Goal: Information Seeking & Learning: Learn about a topic

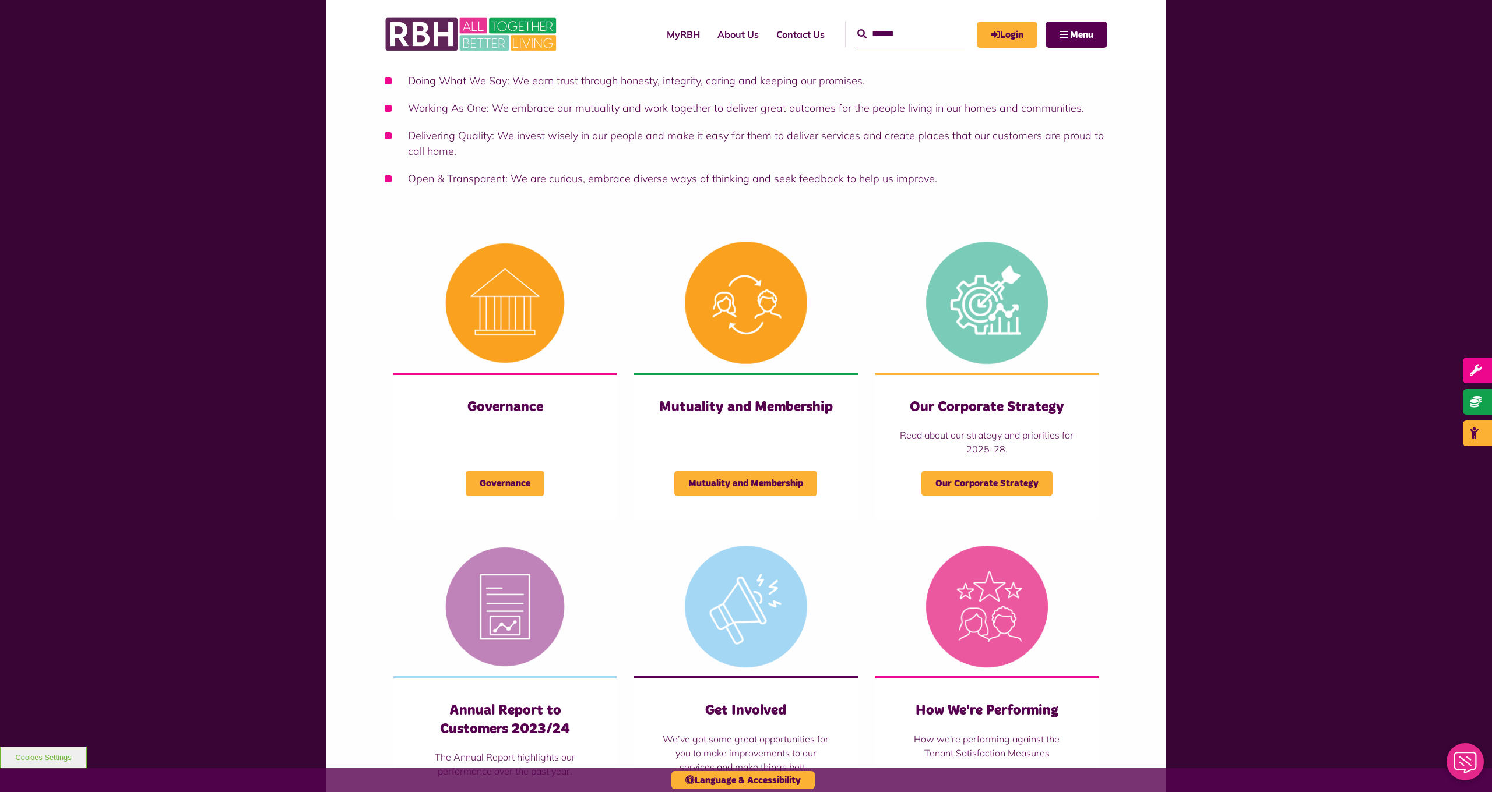
scroll to position [311, 0]
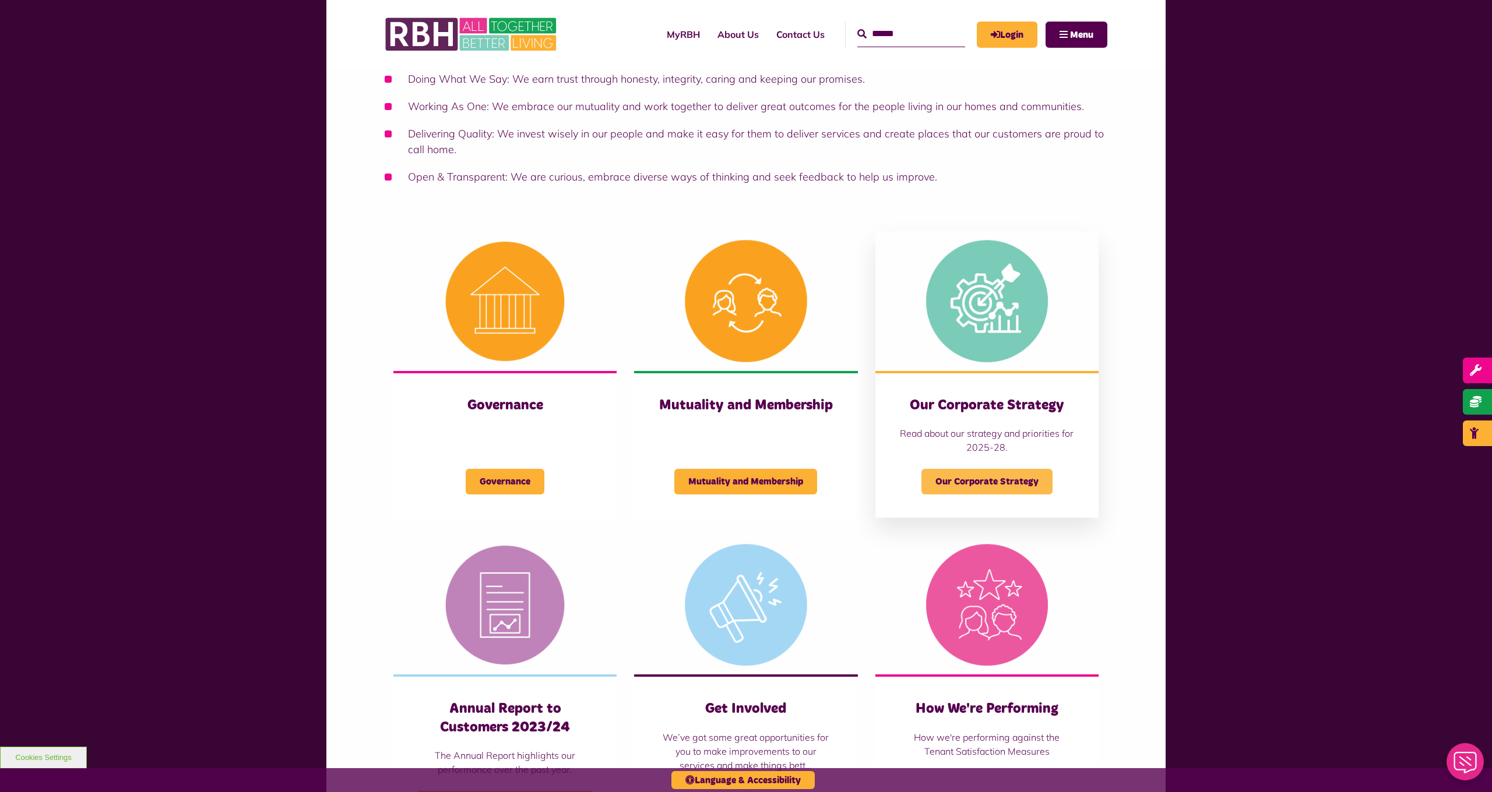
click at [999, 476] on span "Our Corporate Strategy" at bounding box center [986, 482] width 131 height 26
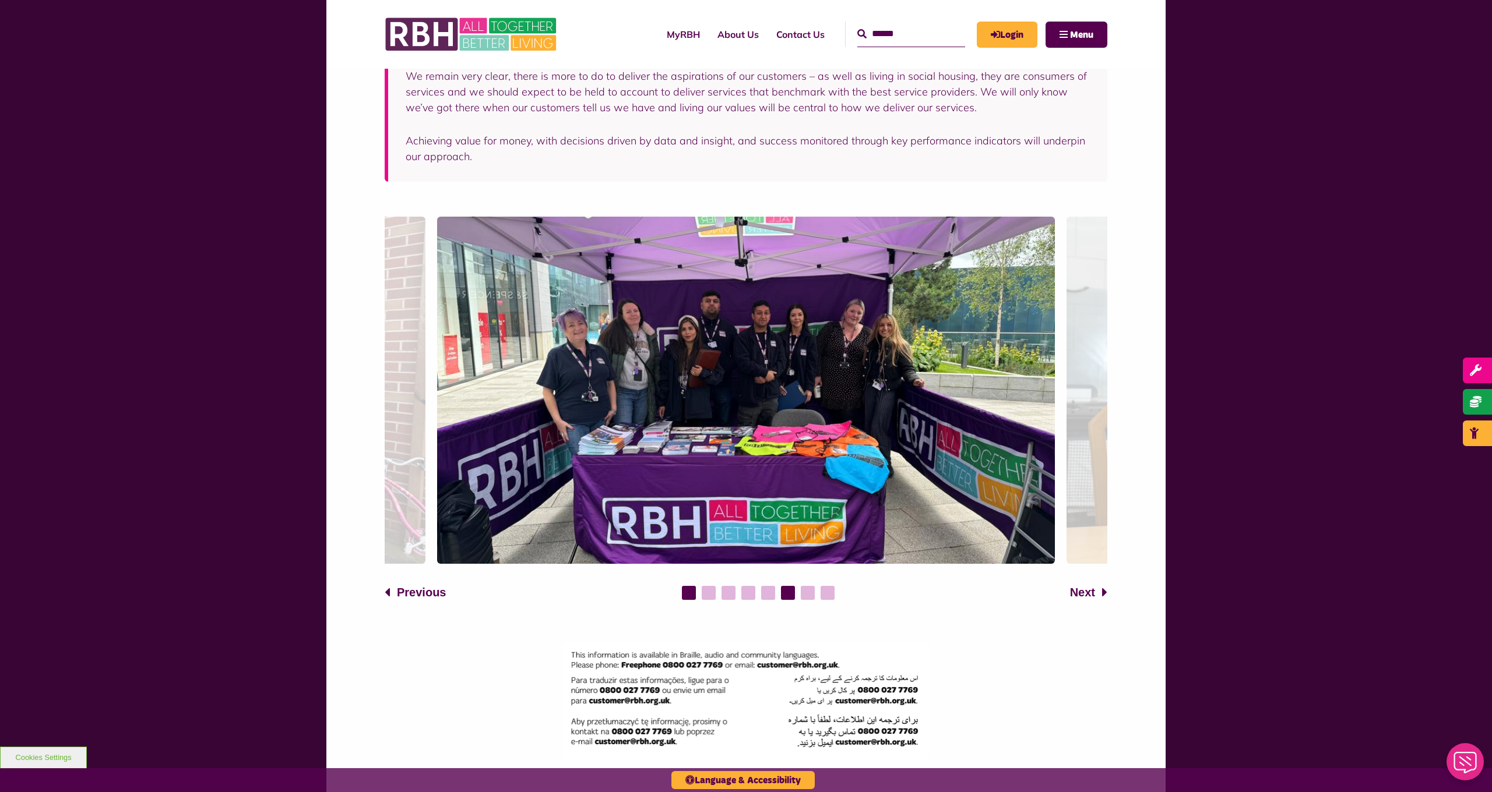
scroll to position [1291, 0]
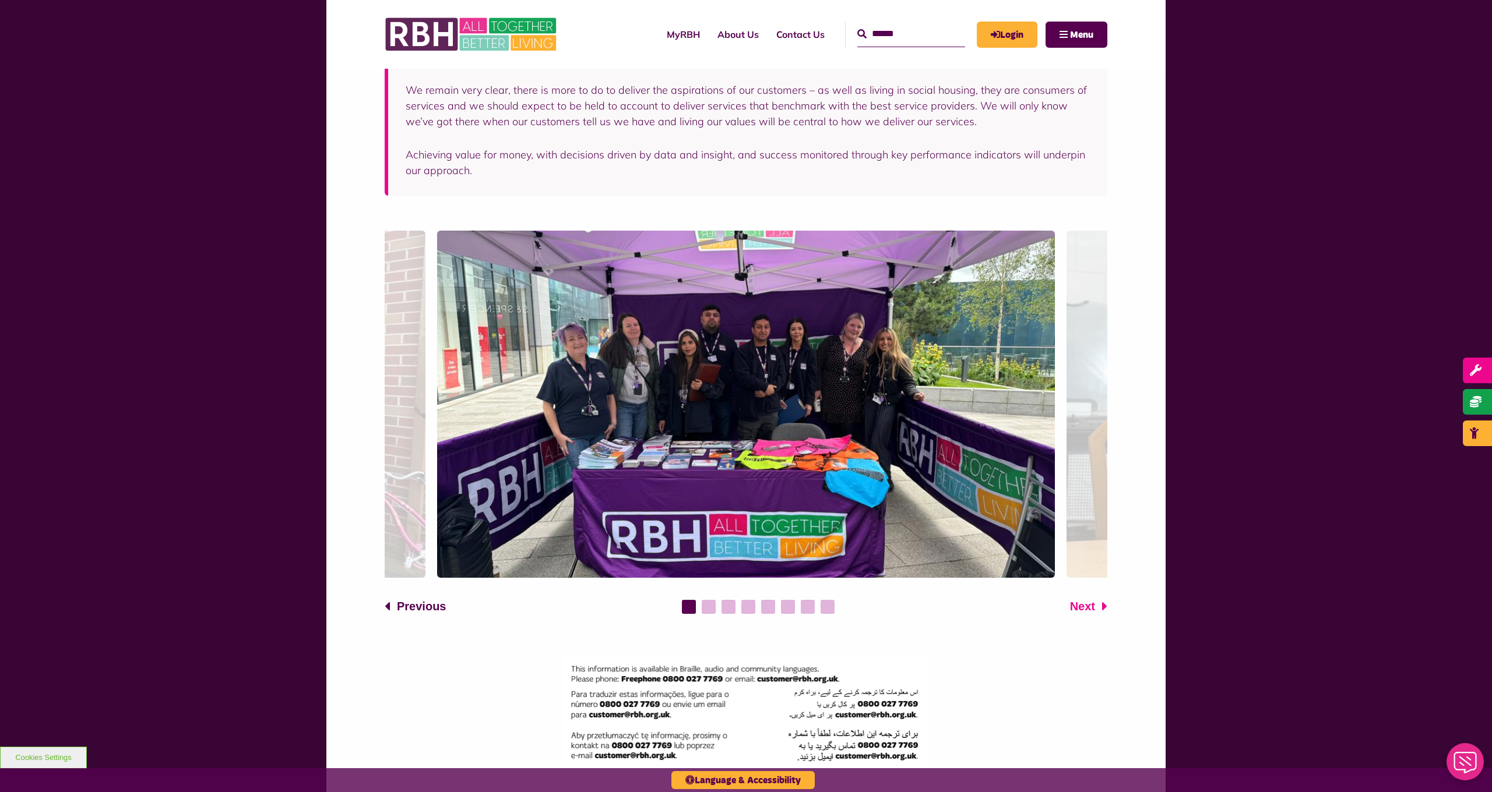
click at [1091, 598] on span "Next" at bounding box center [1082, 606] width 25 height 17
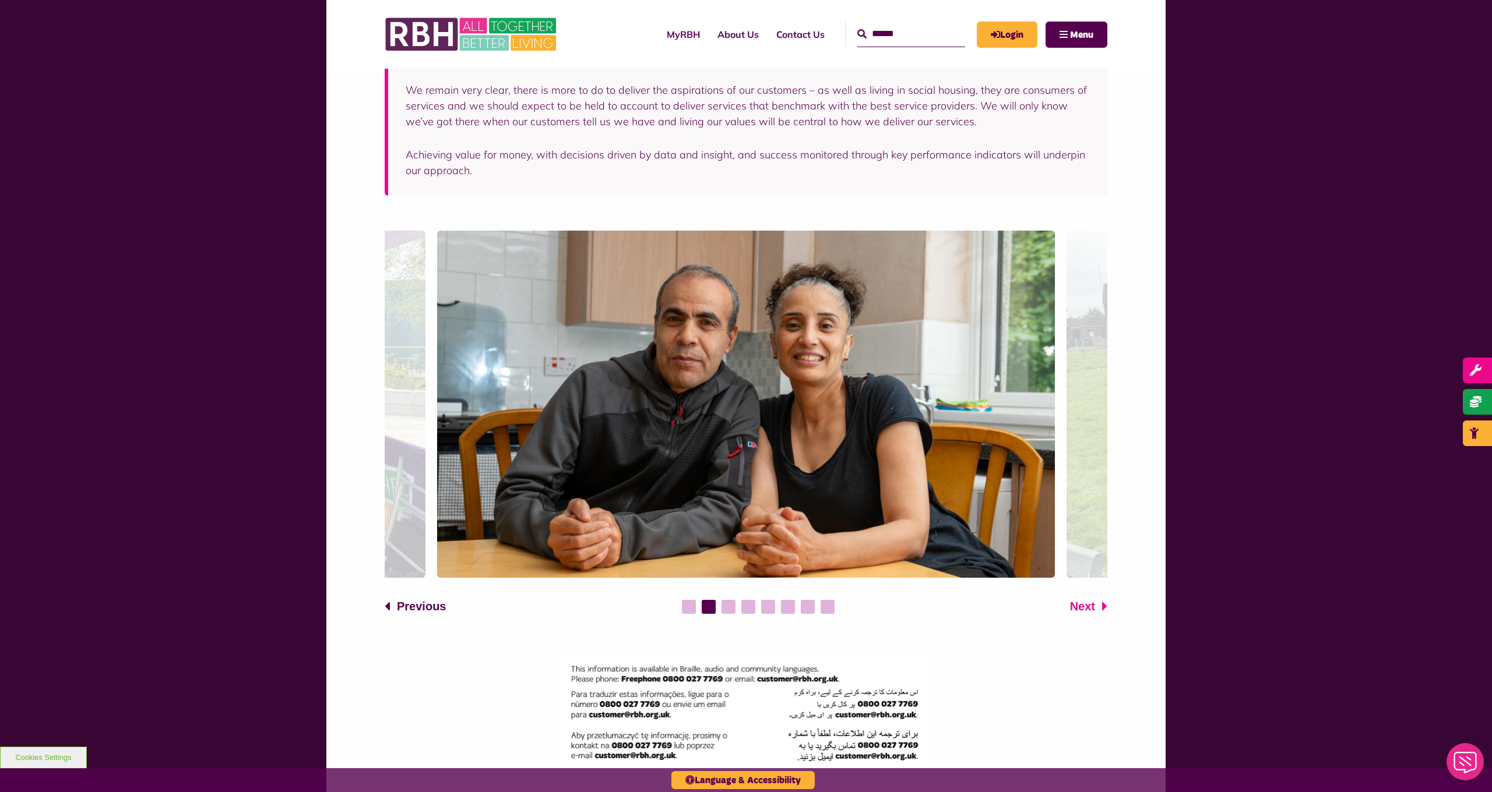
click at [1089, 598] on span "Next" at bounding box center [1082, 606] width 25 height 17
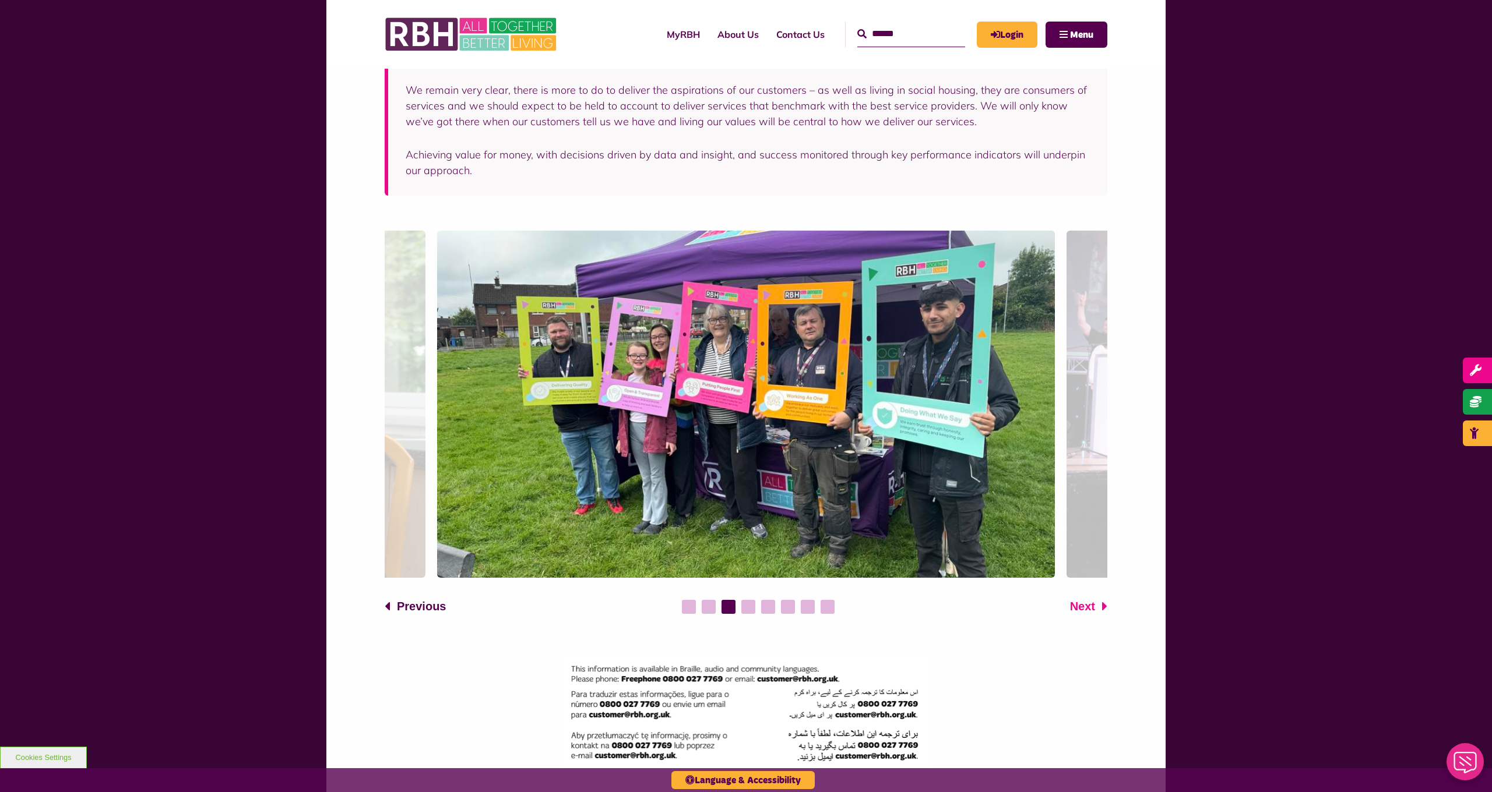
click at [1089, 598] on span "Next" at bounding box center [1082, 606] width 25 height 17
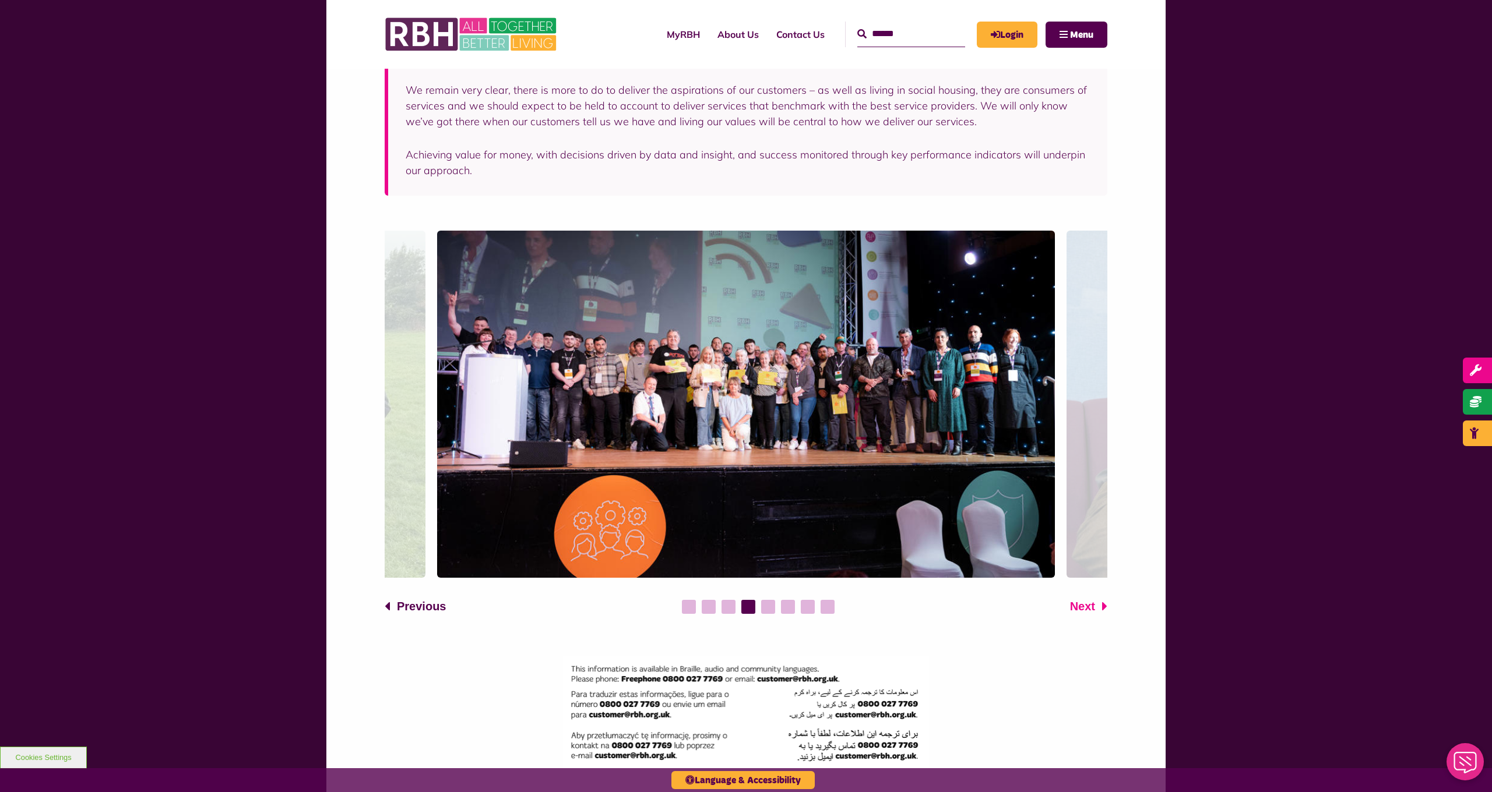
click at [1089, 598] on span "Next" at bounding box center [1082, 606] width 25 height 17
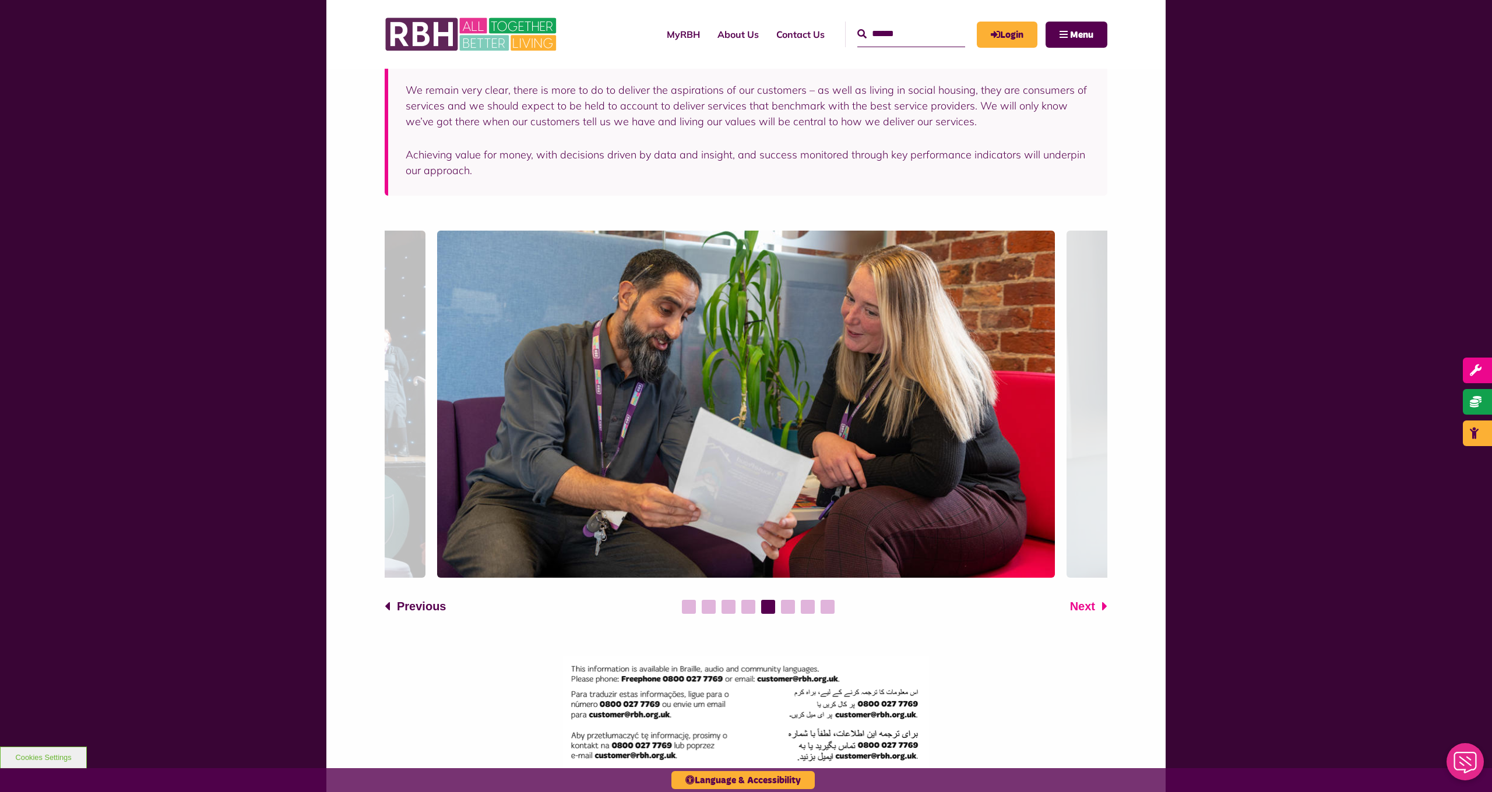
click at [1089, 598] on span "Next" at bounding box center [1082, 606] width 25 height 17
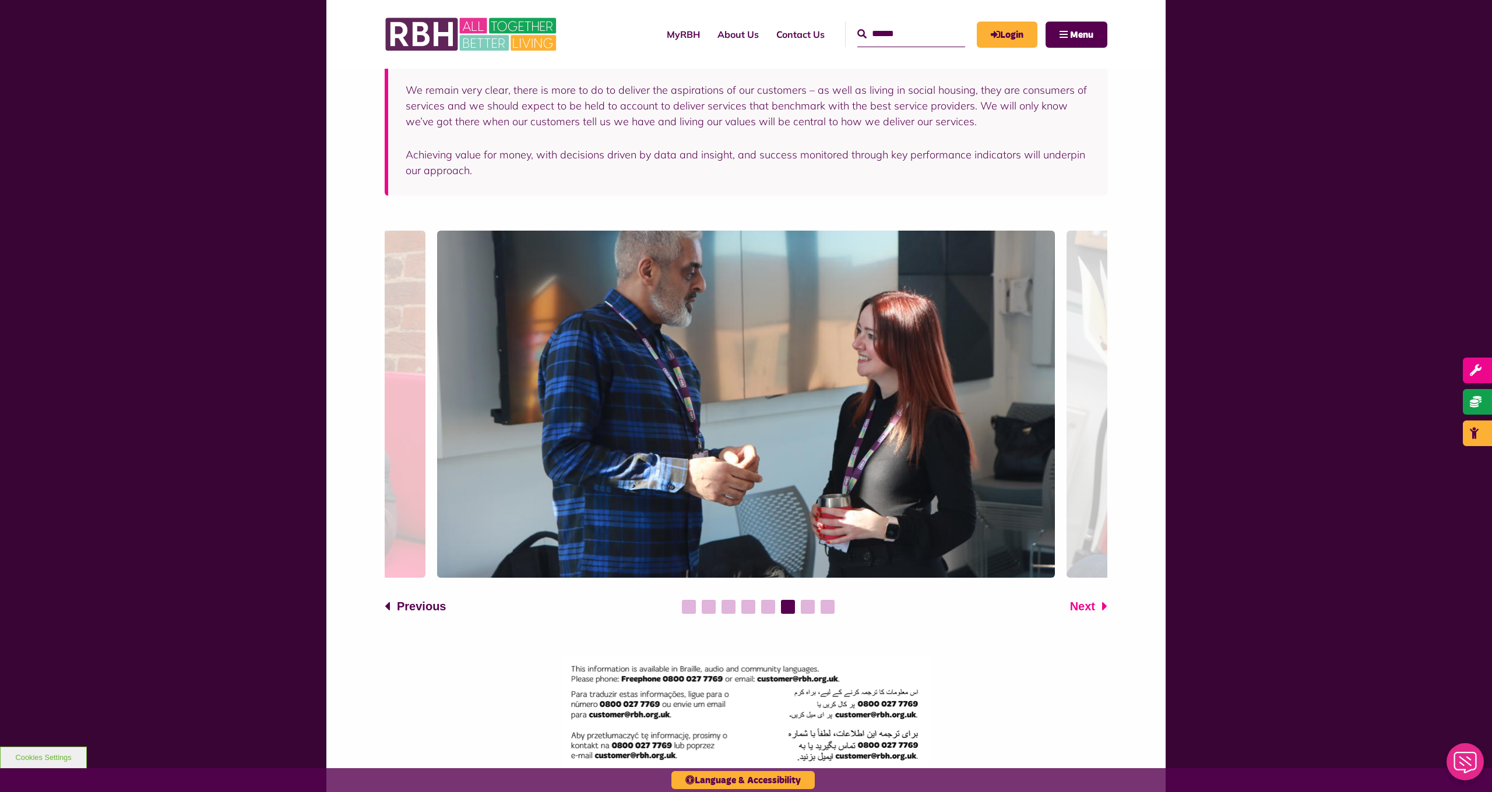
click at [1089, 598] on span "Next" at bounding box center [1082, 606] width 25 height 17
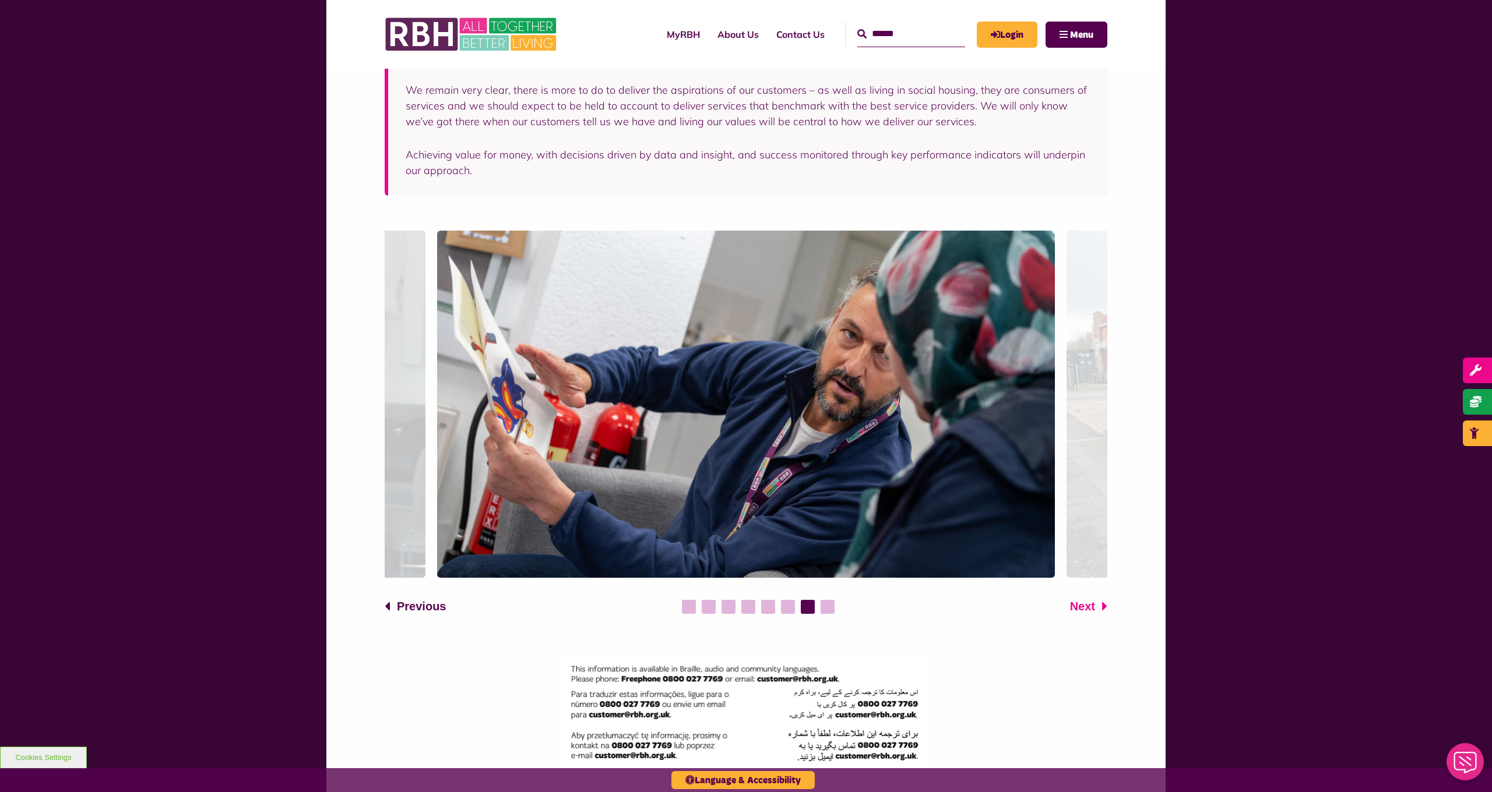
click at [1089, 598] on span "Next" at bounding box center [1082, 606] width 25 height 17
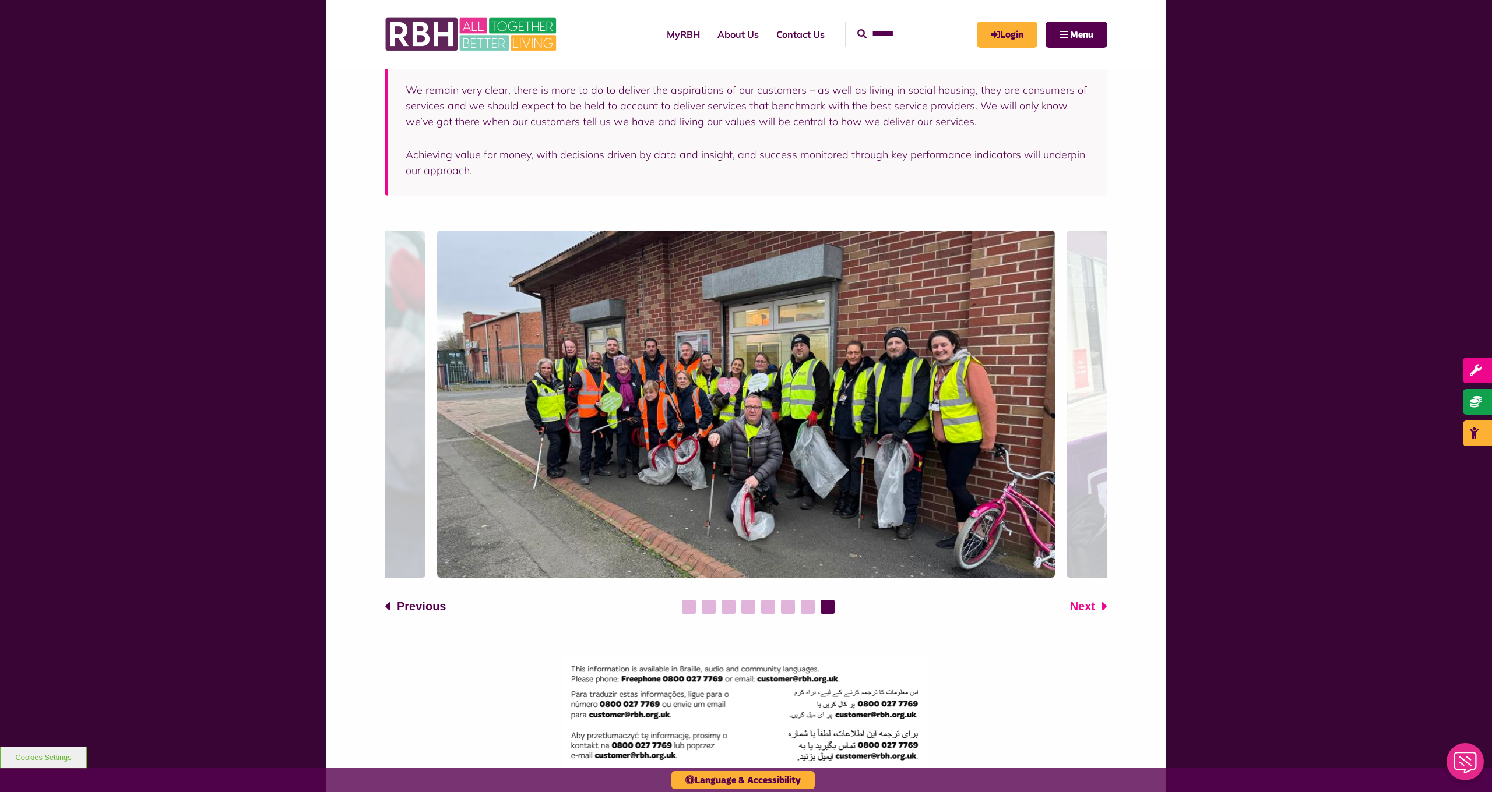
click at [1089, 598] on span "Next" at bounding box center [1082, 606] width 25 height 17
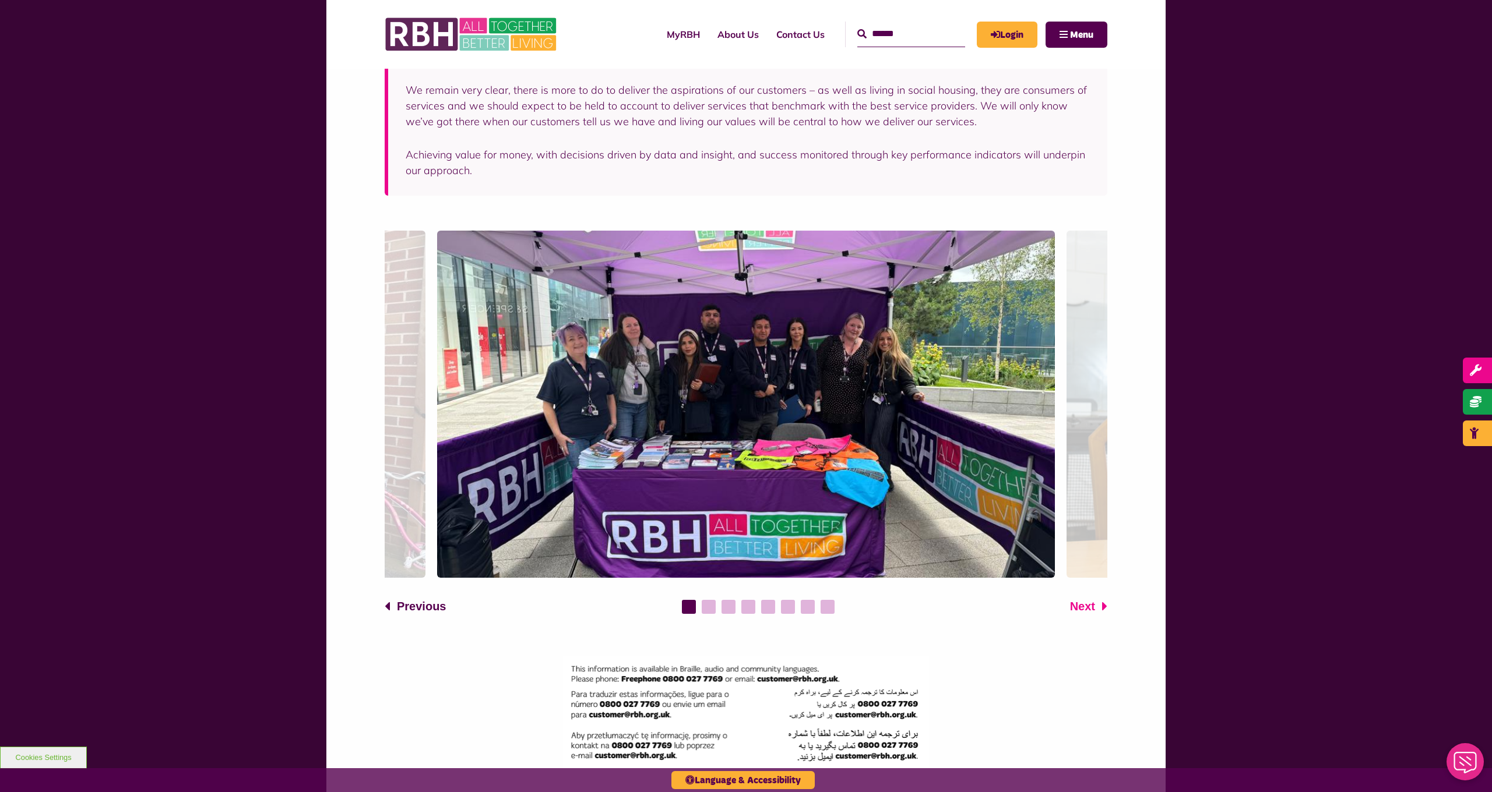
click at [1089, 598] on span "Next" at bounding box center [1082, 606] width 25 height 17
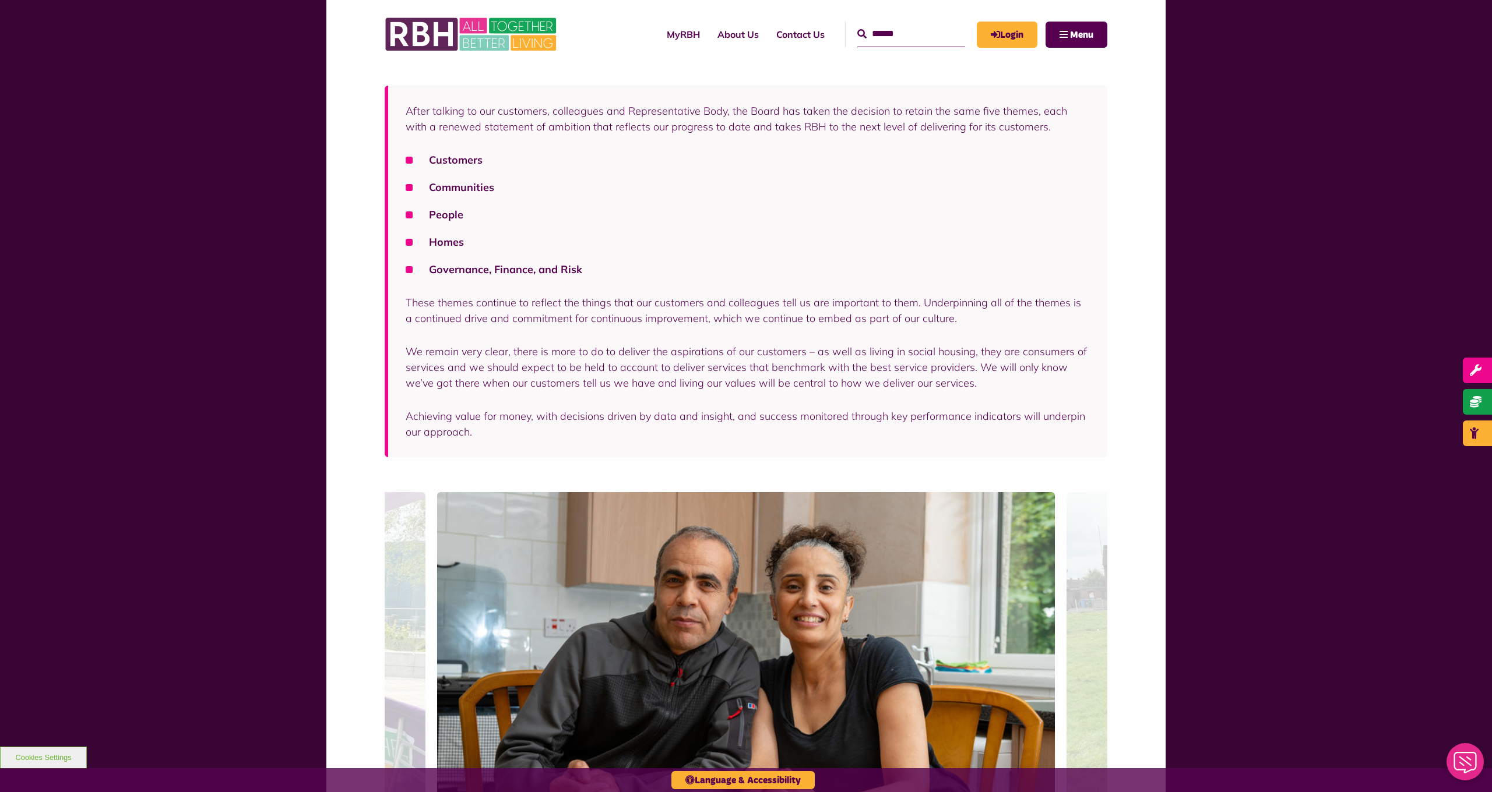
scroll to position [1034, 0]
